Goal: Task Accomplishment & Management: Manage account settings

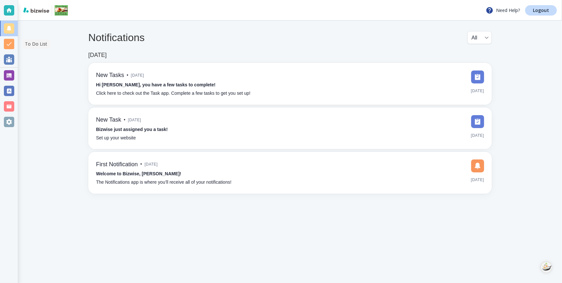
click at [7, 46] on div at bounding box center [9, 44] width 10 height 10
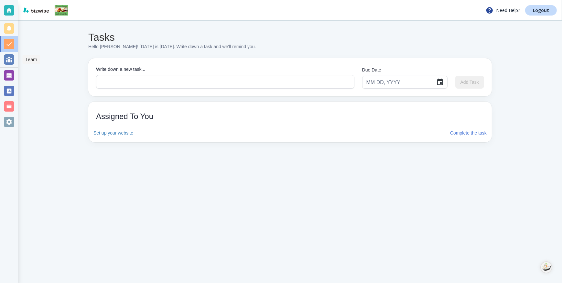
click at [9, 58] on div at bounding box center [9, 59] width 10 height 10
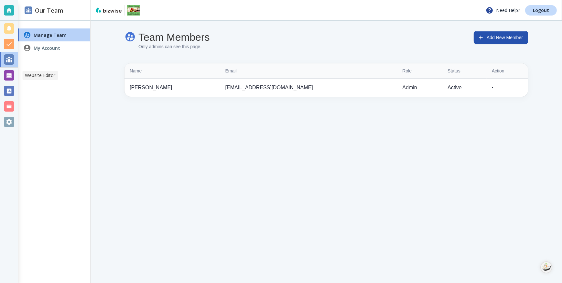
click at [6, 74] on div at bounding box center [9, 75] width 10 height 10
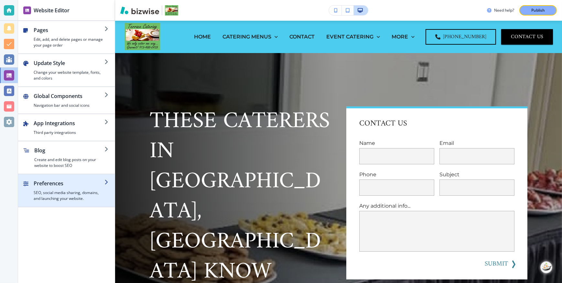
click at [105, 181] on icon "button" at bounding box center [106, 181] width 5 height 5
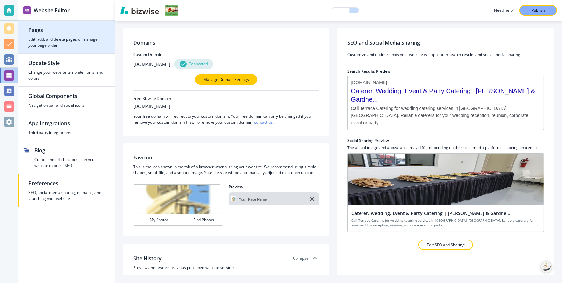
click at [48, 36] on div "button" at bounding box center [66, 35] width 76 height 3
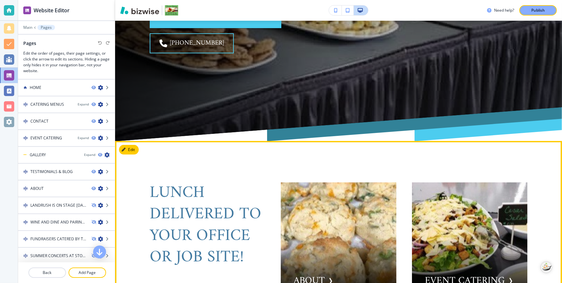
scroll to position [352, 0]
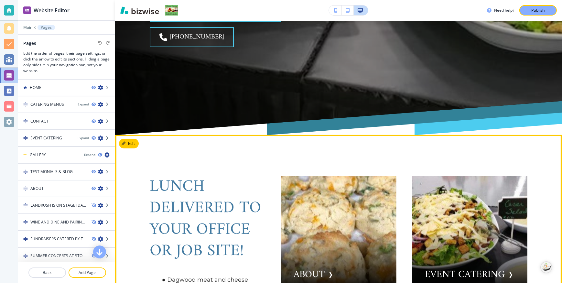
drag, startPoint x: 210, startPoint y: 230, endPoint x: 213, endPoint y: 229, distance: 3.4
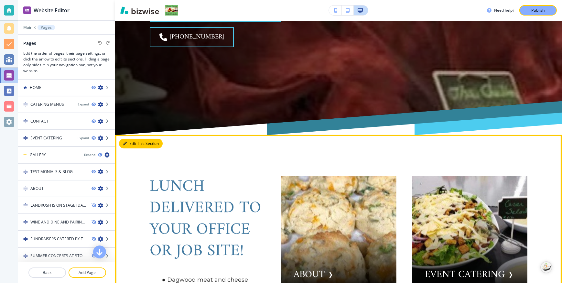
click at [132, 139] on button "Edit This Section" at bounding box center [141, 144] width 44 height 10
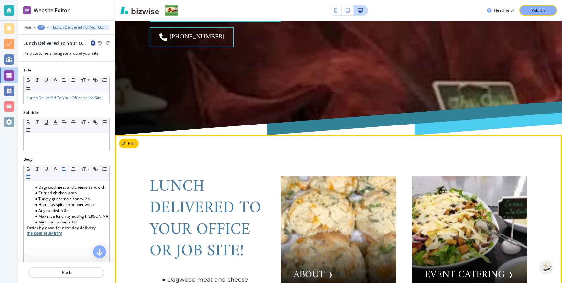
scroll to position [375, 0]
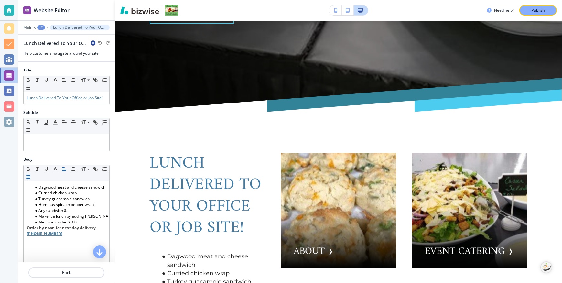
drag, startPoint x: 210, startPoint y: 206, endPoint x: 216, endPoint y: 206, distance: 5.6
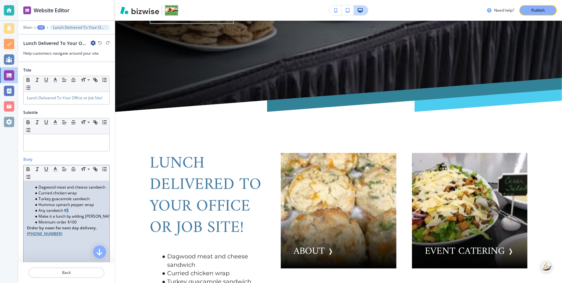
click at [68, 213] on li "Any sandwich $5" at bounding box center [69, 210] width 73 height 6
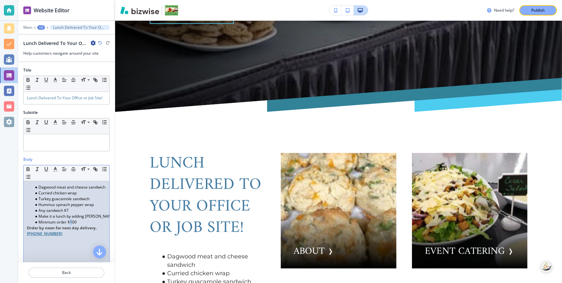
click at [72, 225] on li "Minimum order $100" at bounding box center [69, 222] width 73 height 6
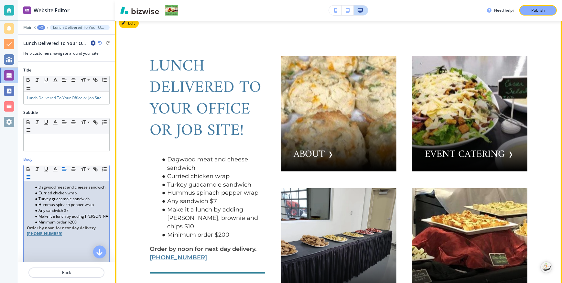
scroll to position [464, 0]
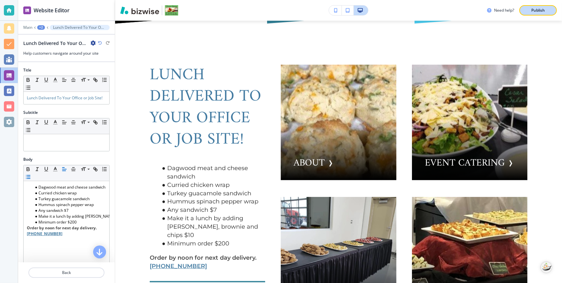
click at [541, 9] on p "Publish" at bounding box center [538, 10] width 14 height 6
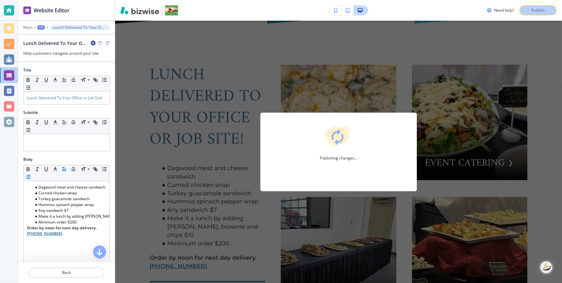
click at [537, 10] on div "Need help? Publish Publishing changes..." at bounding box center [524, 10] width 75 height 10
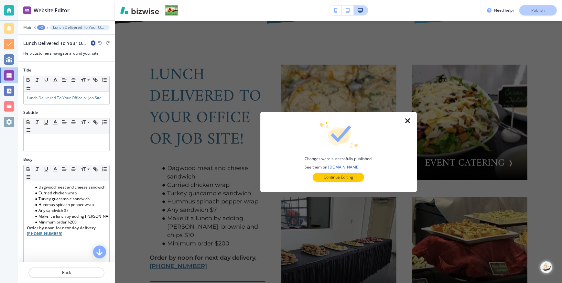
click at [408, 122] on icon "button" at bounding box center [408, 121] width 8 height 8
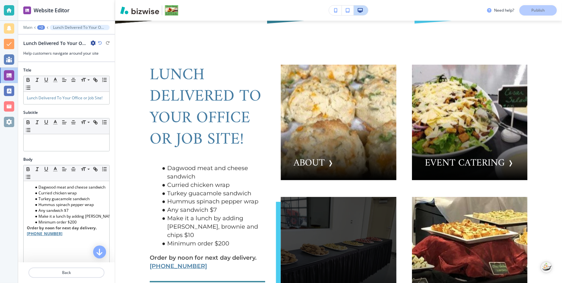
click at [323, 201] on div "button" at bounding box center [337, 254] width 115 height 115
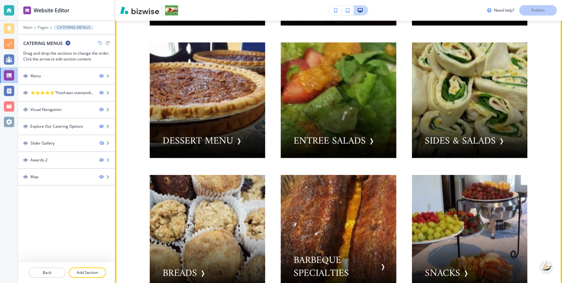
scroll to position [617, 0]
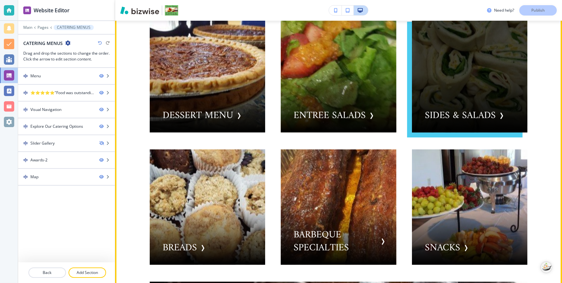
click at [439, 116] on div "button" at bounding box center [469, 74] width 115 height 115
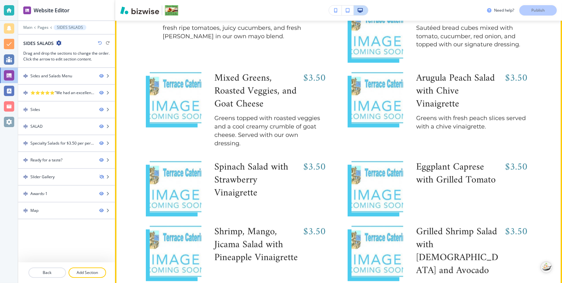
scroll to position [2447, 0]
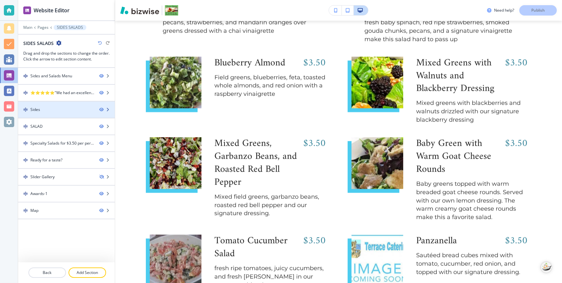
click at [43, 110] on div "Sides" at bounding box center [56, 110] width 76 height 6
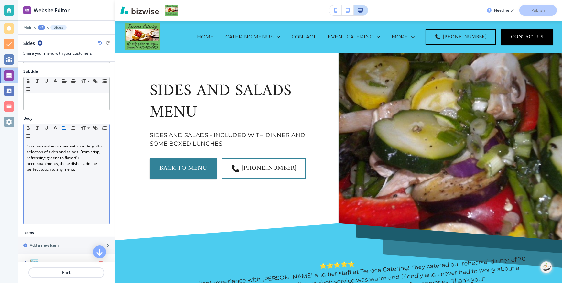
scroll to position [0, 0]
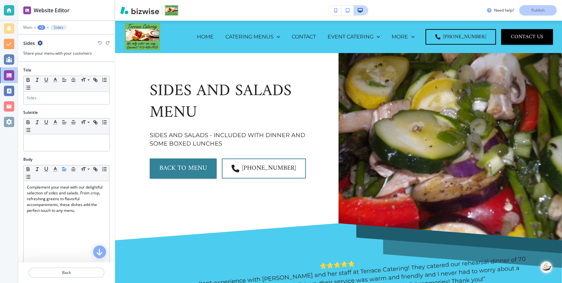
click at [48, 27] on icon at bounding box center [48, 27] width 3 height 3
click at [47, 27] on icon at bounding box center [48, 27] width 3 height 3
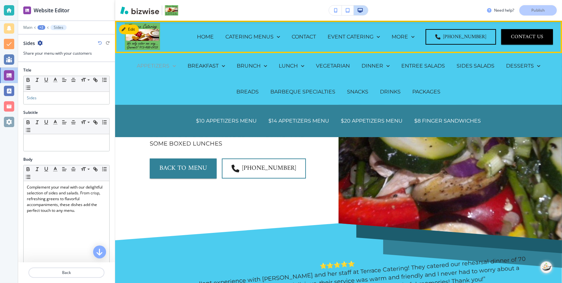
click at [159, 65] on p "APPETIZERS" at bounding box center [153, 65] width 33 height 7
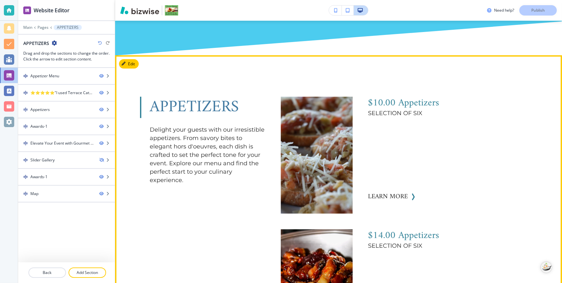
scroll to position [323, 0]
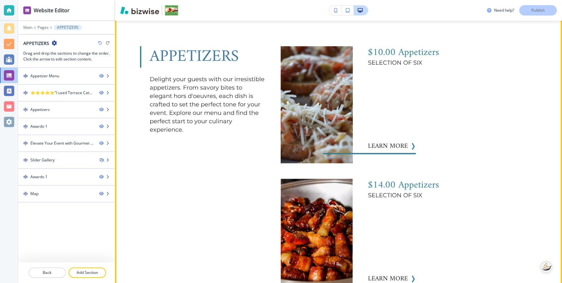
click at [332, 71] on img "button" at bounding box center [316, 104] width 79 height 129
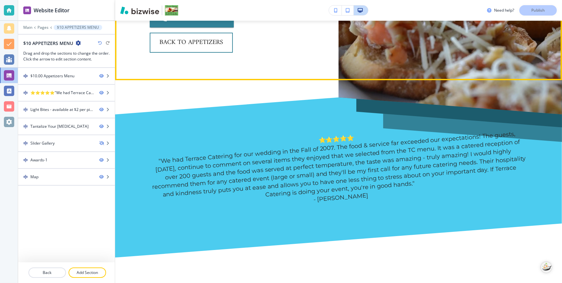
scroll to position [29, 0]
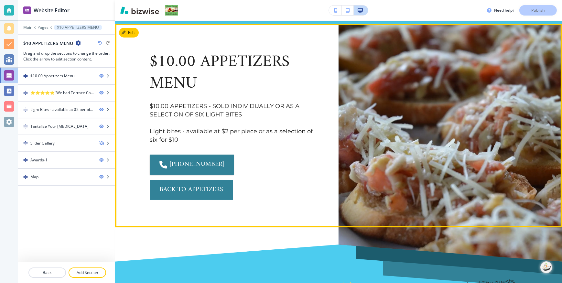
click at [233, 180] on button "back to appetizers" at bounding box center [191, 190] width 83 height 20
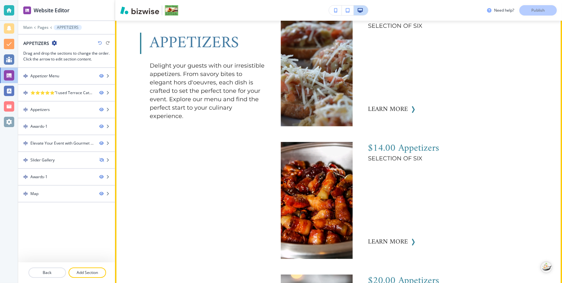
scroll to position [382, 0]
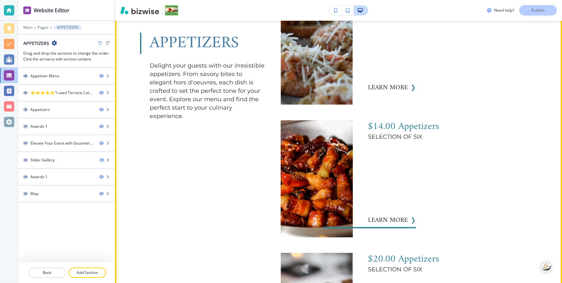
click at [309, 165] on img "button" at bounding box center [316, 178] width 79 height 129
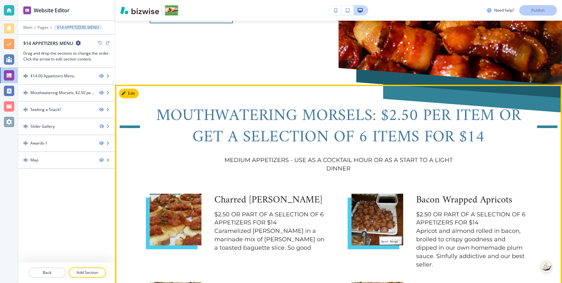
scroll to position [29, 0]
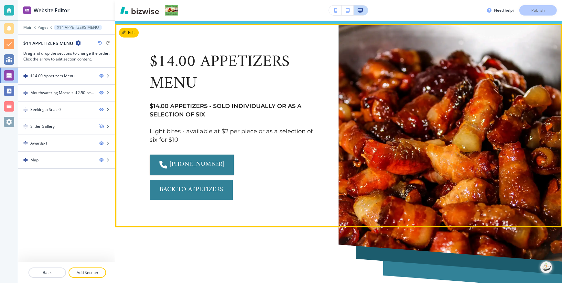
click at [233, 180] on button "back to appetizers" at bounding box center [191, 190] width 83 height 20
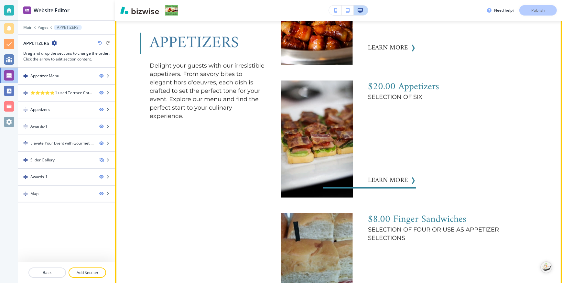
scroll to position [558, 0]
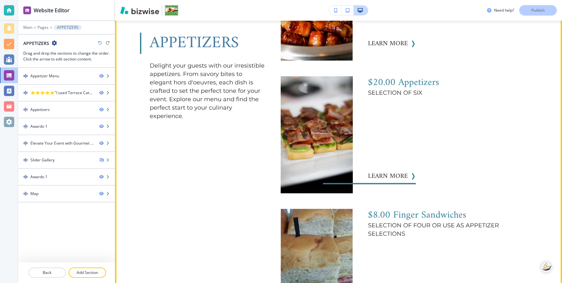
click at [303, 130] on img "button" at bounding box center [316, 134] width 79 height 129
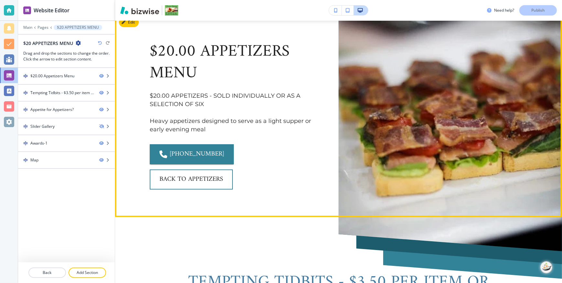
scroll to position [29, 0]
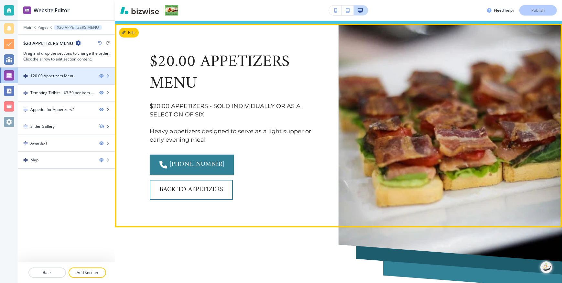
click at [51, 79] on div at bounding box center [66, 81] width 97 height 5
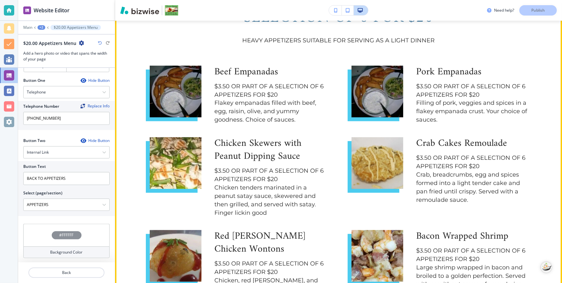
scroll to position [326, 0]
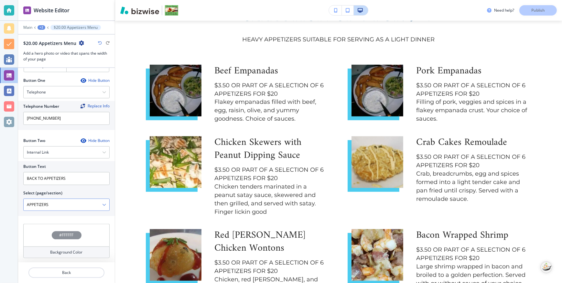
click at [102, 204] on icon "button" at bounding box center [104, 205] width 4 height 4
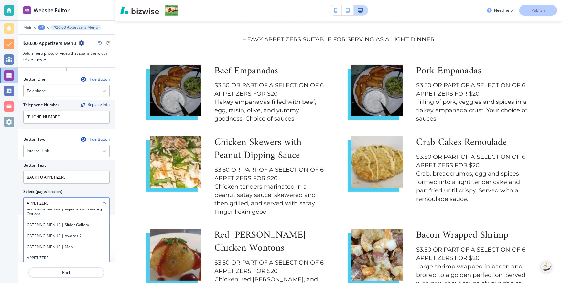
click at [102, 204] on icon "button" at bounding box center [104, 203] width 4 height 4
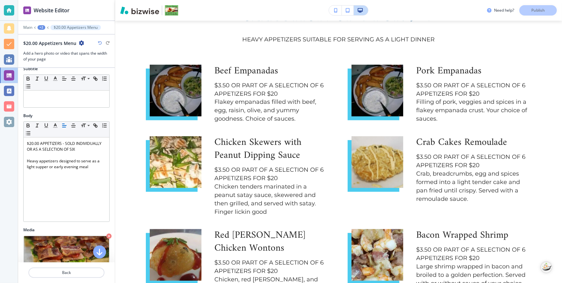
scroll to position [0, 0]
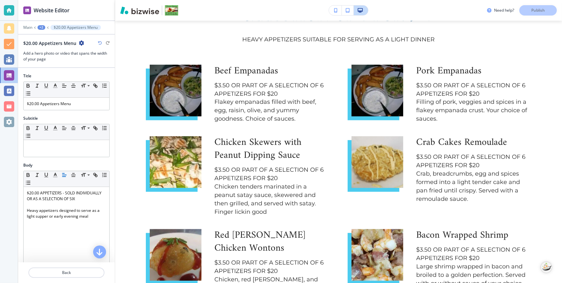
click at [47, 27] on icon at bounding box center [48, 27] width 3 height 3
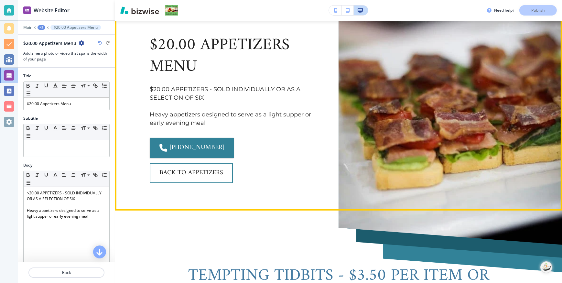
scroll to position [32, 0]
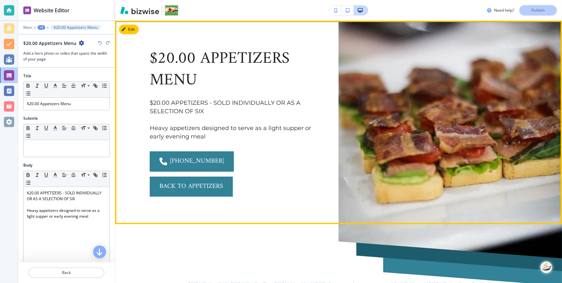
click at [233, 176] on button "BACK TO APPETIZERS" at bounding box center [191, 186] width 83 height 20
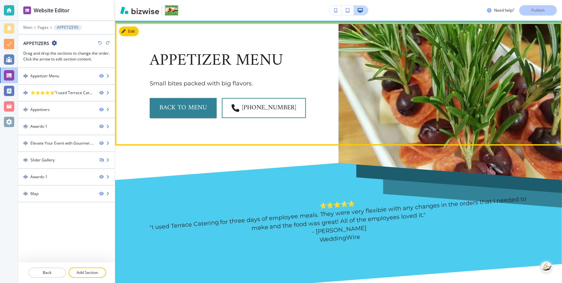
scroll to position [0, 0]
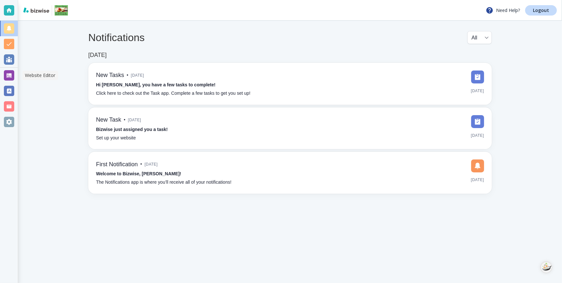
click at [8, 76] on div at bounding box center [9, 75] width 10 height 10
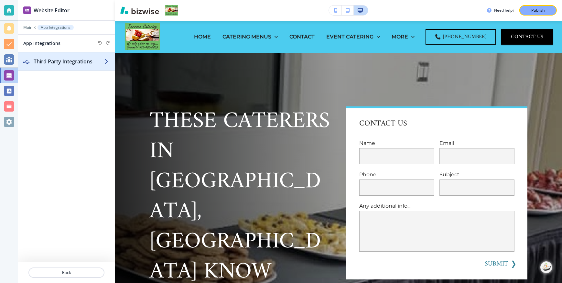
click at [106, 61] on icon "button" at bounding box center [106, 61] width 5 height 5
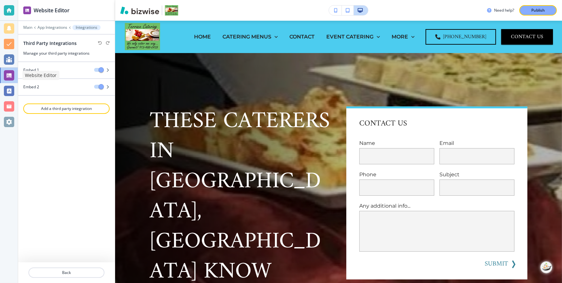
click at [6, 73] on div at bounding box center [9, 75] width 10 height 10
